Goal: Find specific page/section: Find specific page/section

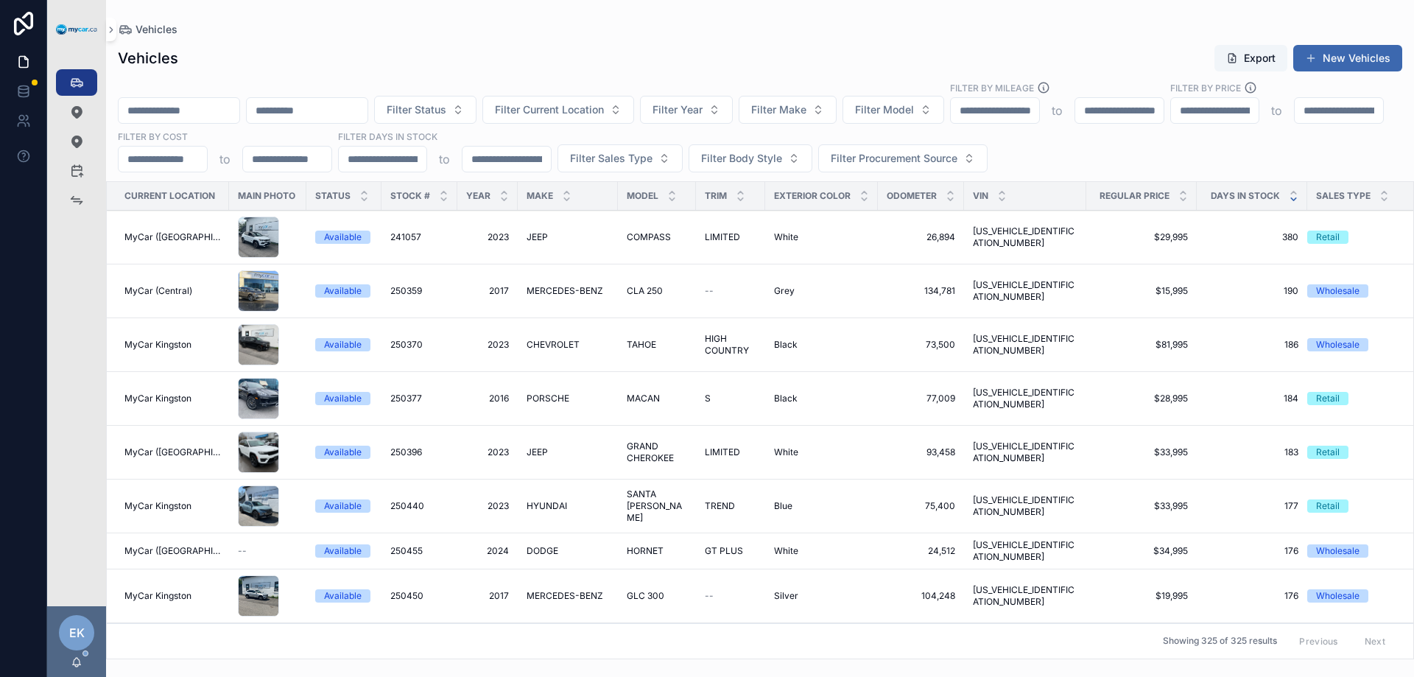
click at [235, 107] on input "scrollable content" at bounding box center [179, 110] width 121 height 21
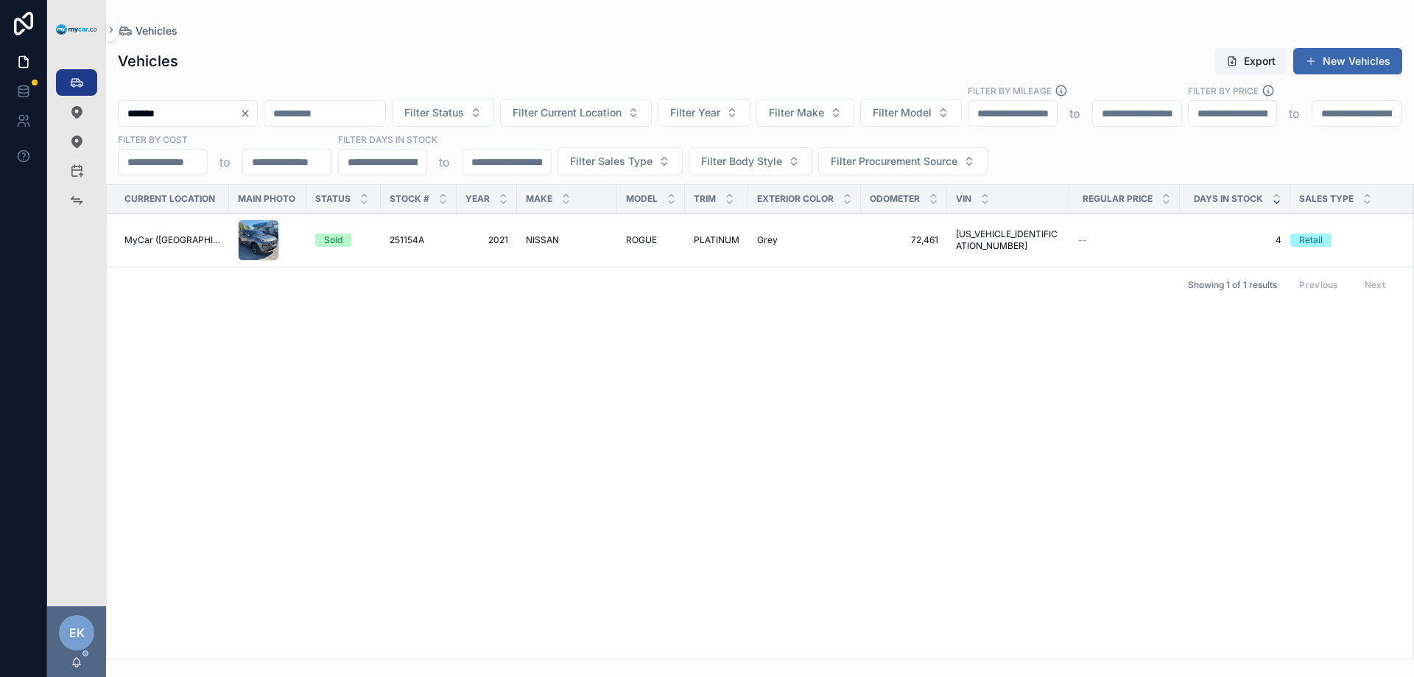
type input "*******"
click at [536, 239] on span "NISSAN" at bounding box center [542, 240] width 33 height 12
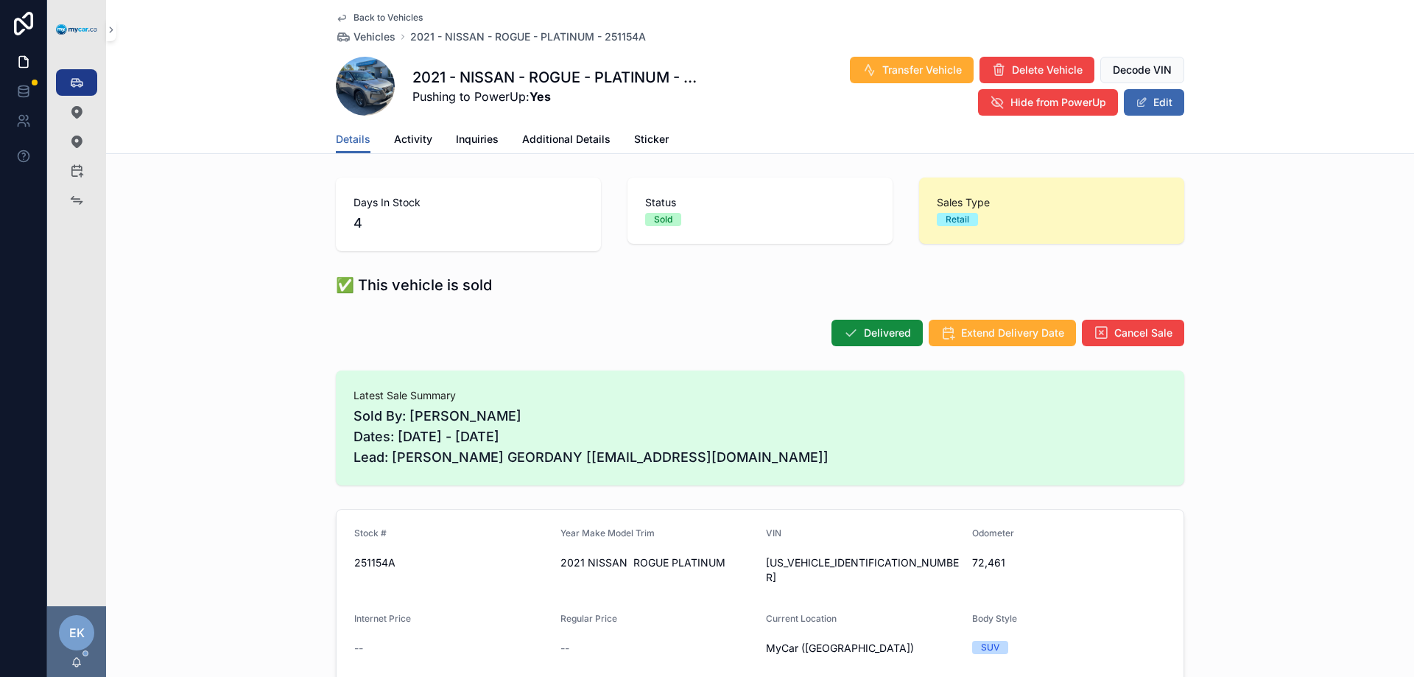
click at [762, 108] on div "Transfer Vehicle Delete Vehicle Decode VIN Hide from PowerUp Edit" at bounding box center [941, 86] width 486 height 60
click at [66, 77] on div "Vehicles 325" at bounding box center [77, 83] width 24 height 24
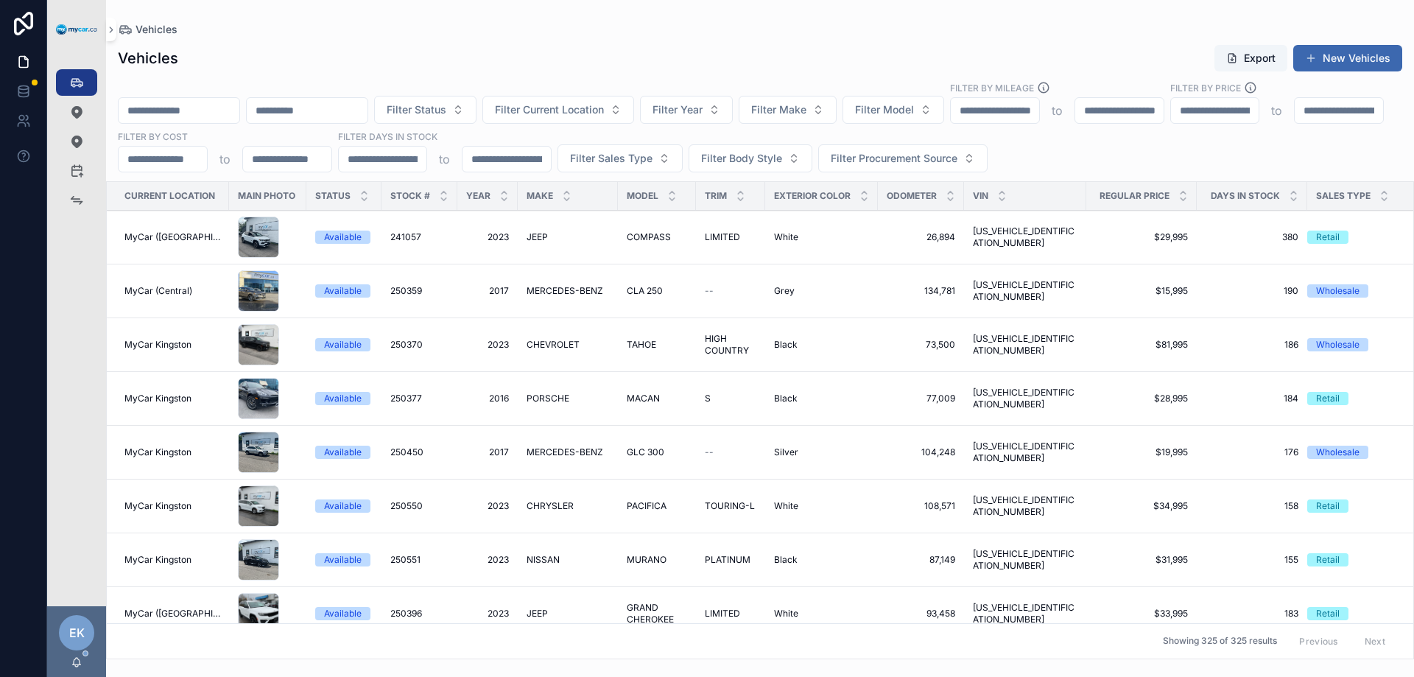
click at [770, 53] on div "Vehicles Export New Vehicles" at bounding box center [760, 58] width 1284 height 28
